Goal: Information Seeking & Learning: Check status

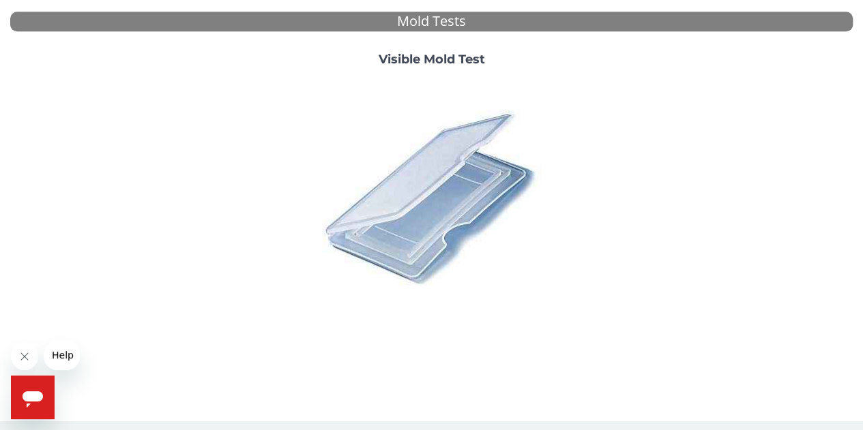
scroll to position [531, 0]
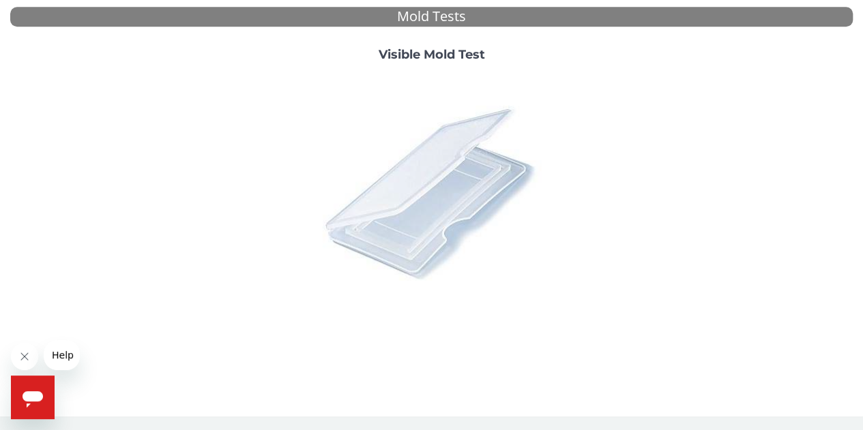
click at [461, 216] on img at bounding box center [431, 192] width 239 height 239
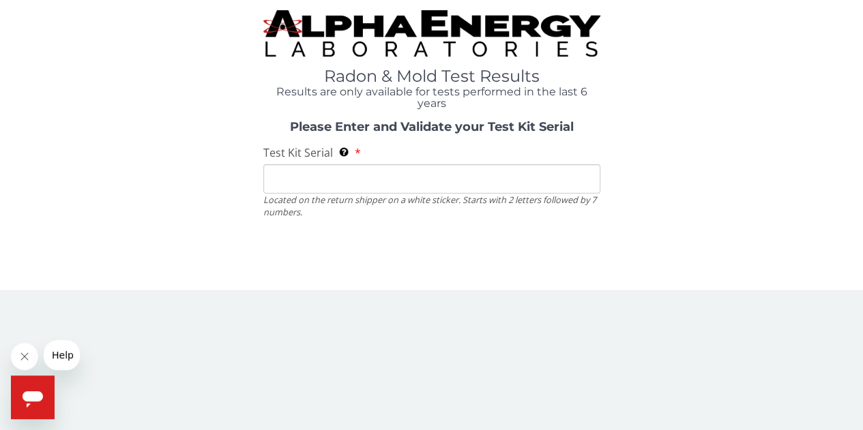
scroll to position [0, 0]
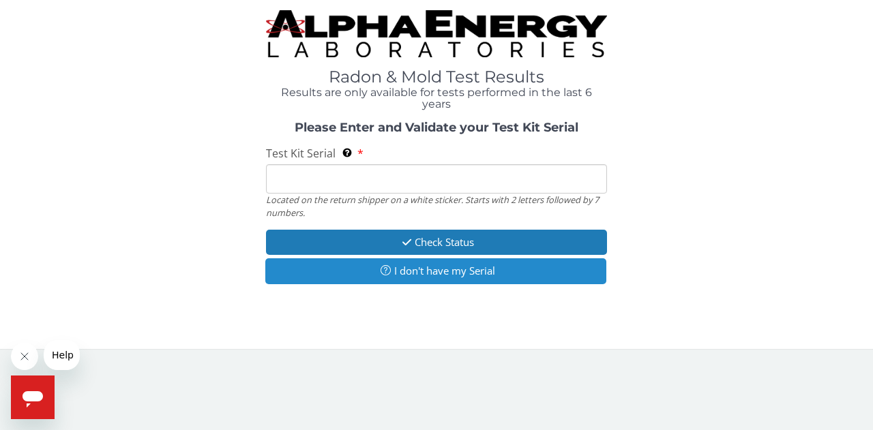
click at [483, 279] on button "I don't have my Serial" at bounding box center [435, 271] width 341 height 25
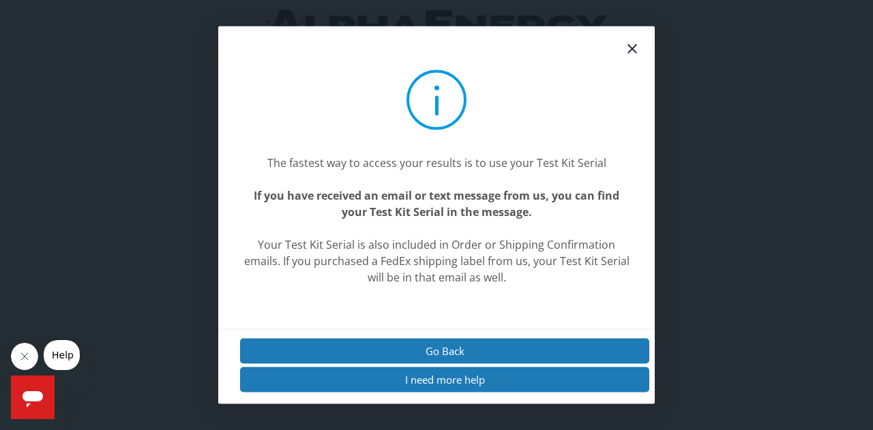
click at [613, 42] on div "The fastest way to access your results is to use your Test Kit Serial If you ha…" at bounding box center [436, 177] width 437 height 303
click at [632, 48] on icon at bounding box center [633, 49] width 10 height 10
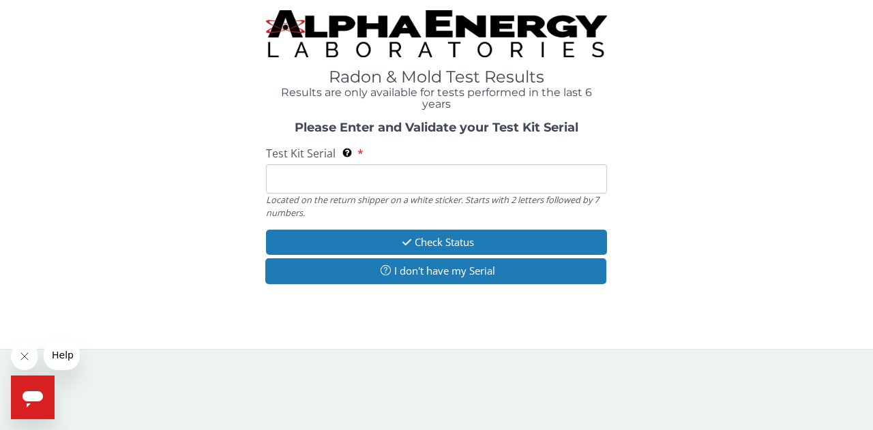
click at [423, 184] on input "Test Kit Serial Located on the return shipper on a white sticker. Starts with 2…" at bounding box center [436, 178] width 341 height 29
paste input "ML181370"
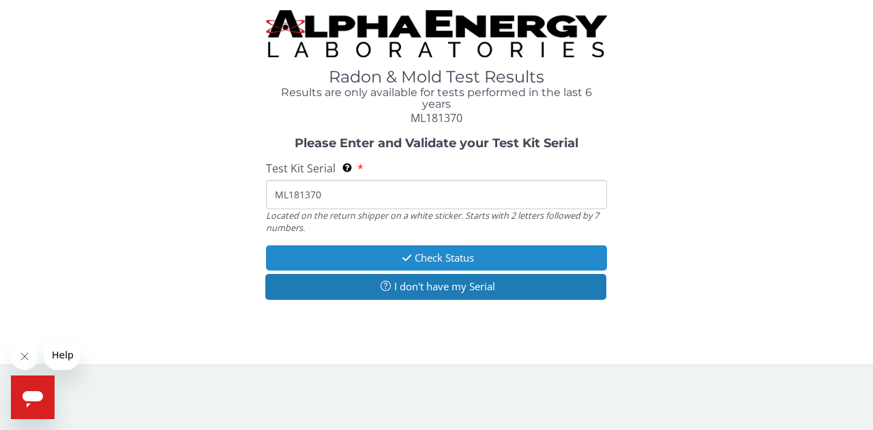
type input "ML181370"
click at [510, 253] on button "Check Status" at bounding box center [436, 258] width 341 height 25
